Goal: Check status: Check status

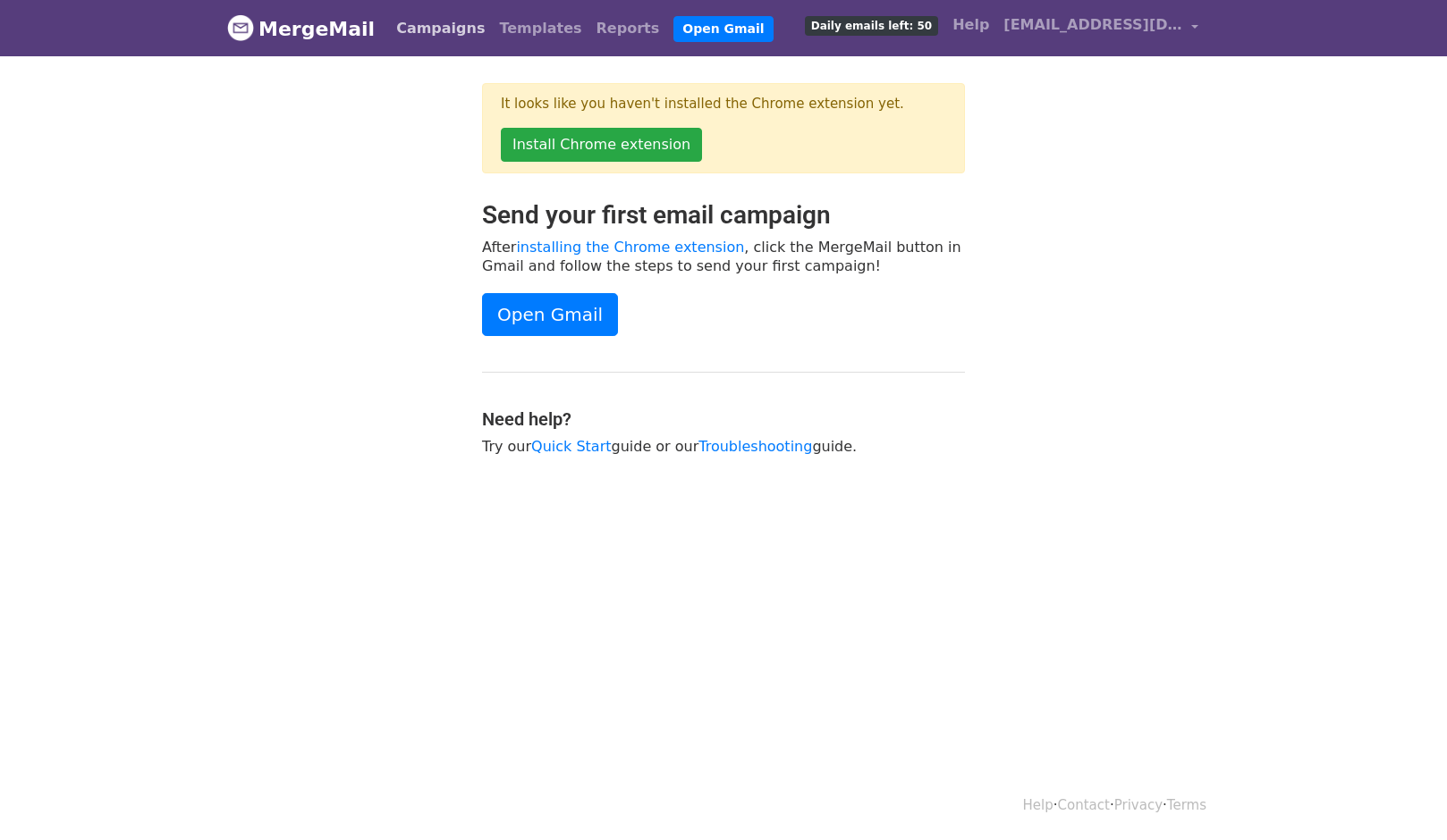
click at [431, 19] on link "Campaigns" at bounding box center [441, 29] width 103 height 36
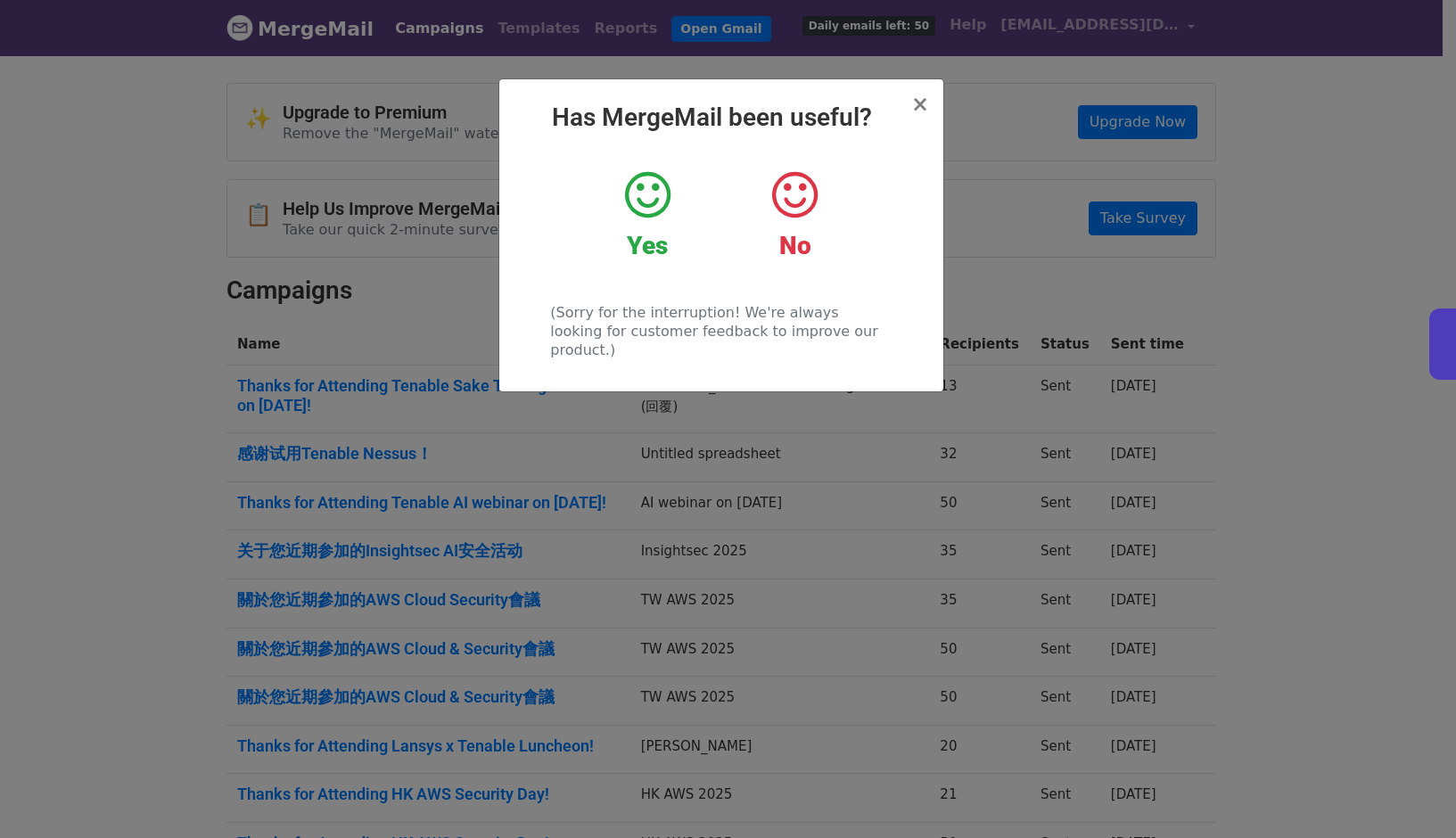
click at [932, 99] on div "× Has MergeMail been useful? Yes No (Sorry for the interruption! We're always l…" at bounding box center [721, 235] width 444 height 312
click at [909, 110] on h2 "Has MergeMail been useful?" at bounding box center [721, 118] width 416 height 30
click at [917, 109] on span "×" at bounding box center [920, 105] width 18 height 25
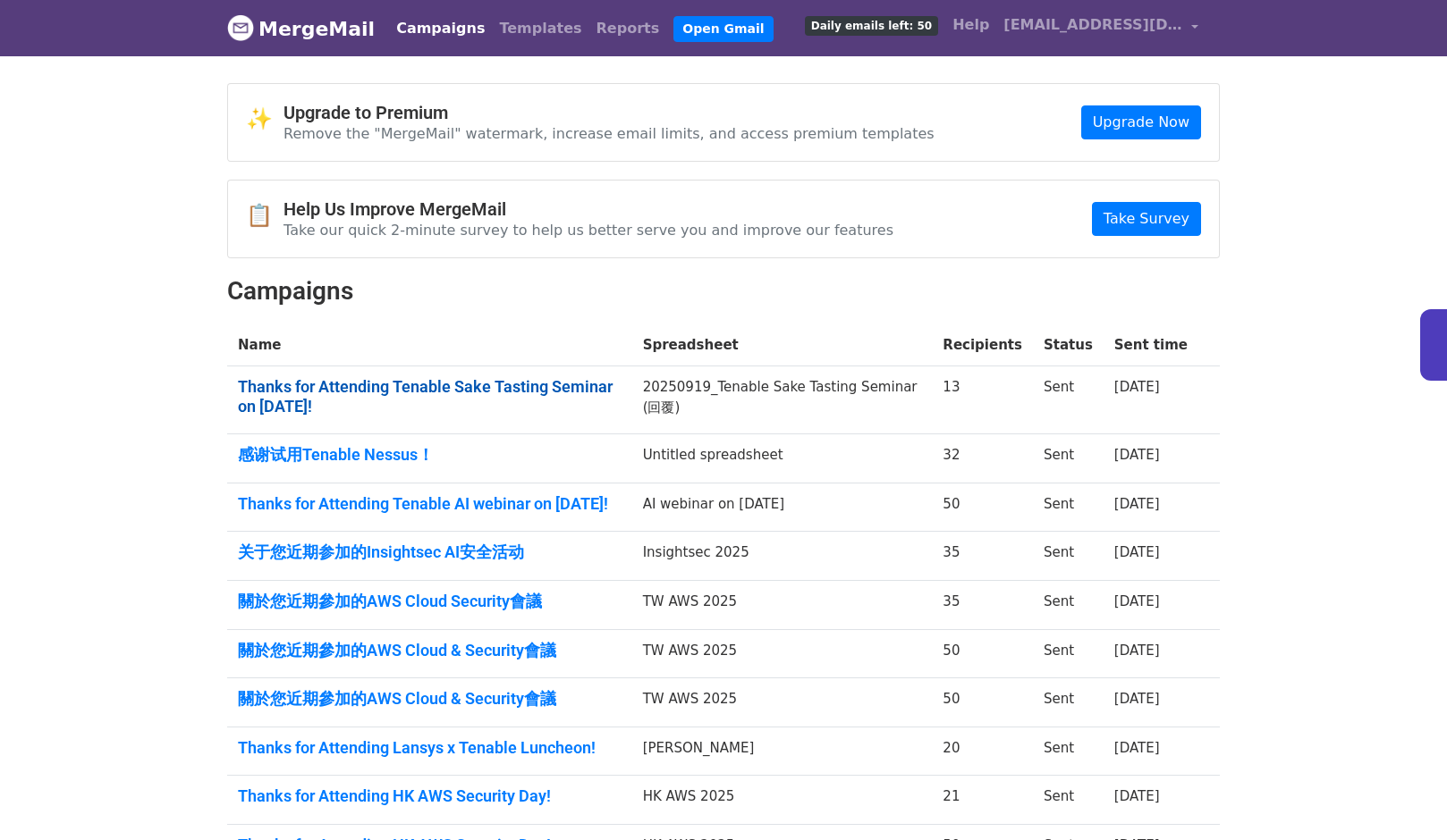
click at [275, 380] on link "Thanks for Attending Tenable Sake Tasting Seminar on [DATE]!" at bounding box center [429, 397] width 383 height 38
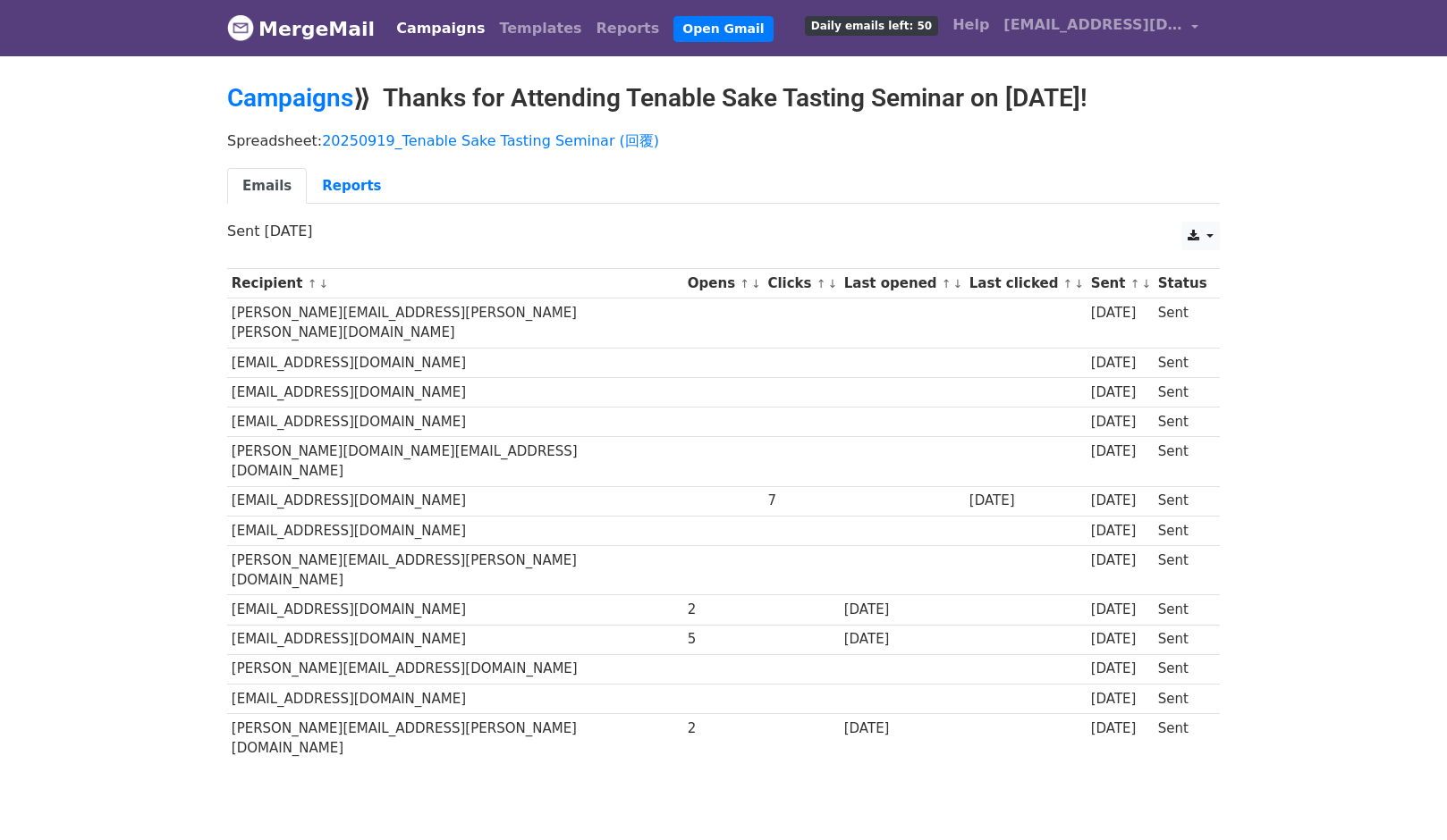
drag, startPoint x: 433, startPoint y: 582, endPoint x: 232, endPoint y: 573, distance: 201.2
click at [232, 625] on td "[EMAIL_ADDRESS][DOMAIN_NAME]" at bounding box center [455, 639] width 456 height 30
copy td "[EMAIL_ADDRESS][DOMAIN_NAME]"
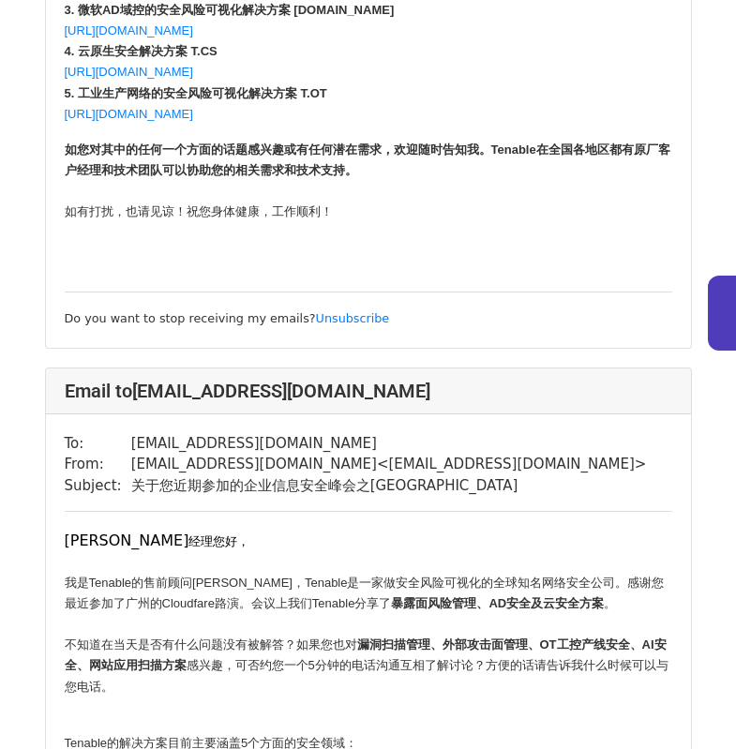
scroll to position [1548, 0]
